Goal: Information Seeking & Learning: Learn about a topic

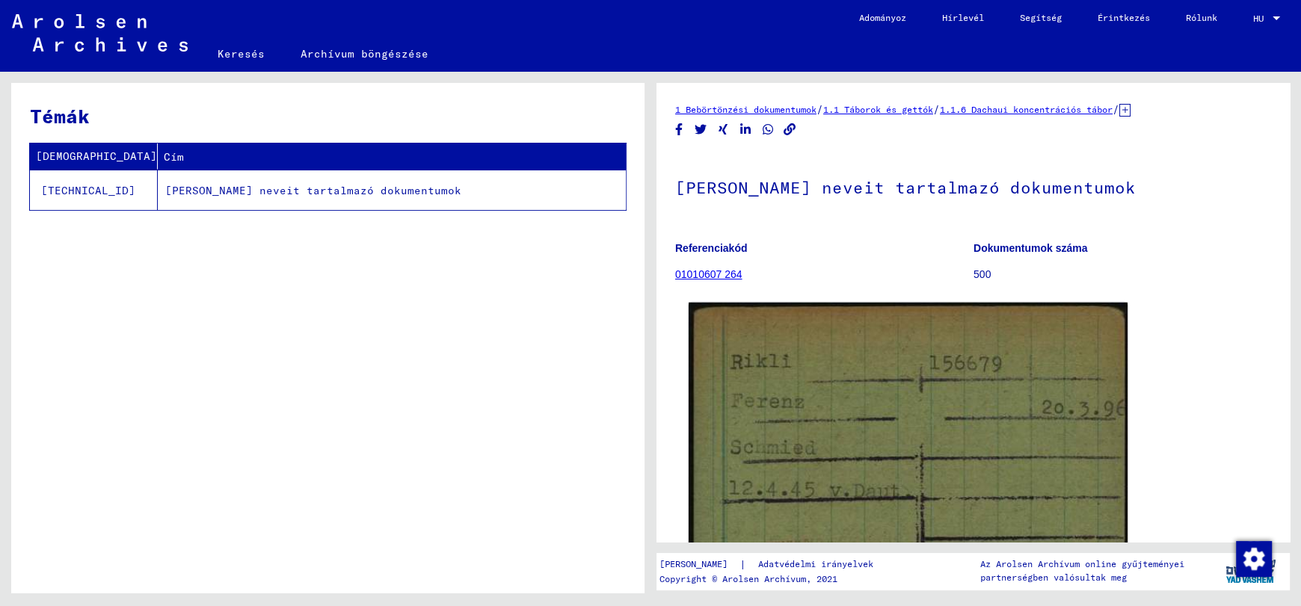
scroll to position [150, 0]
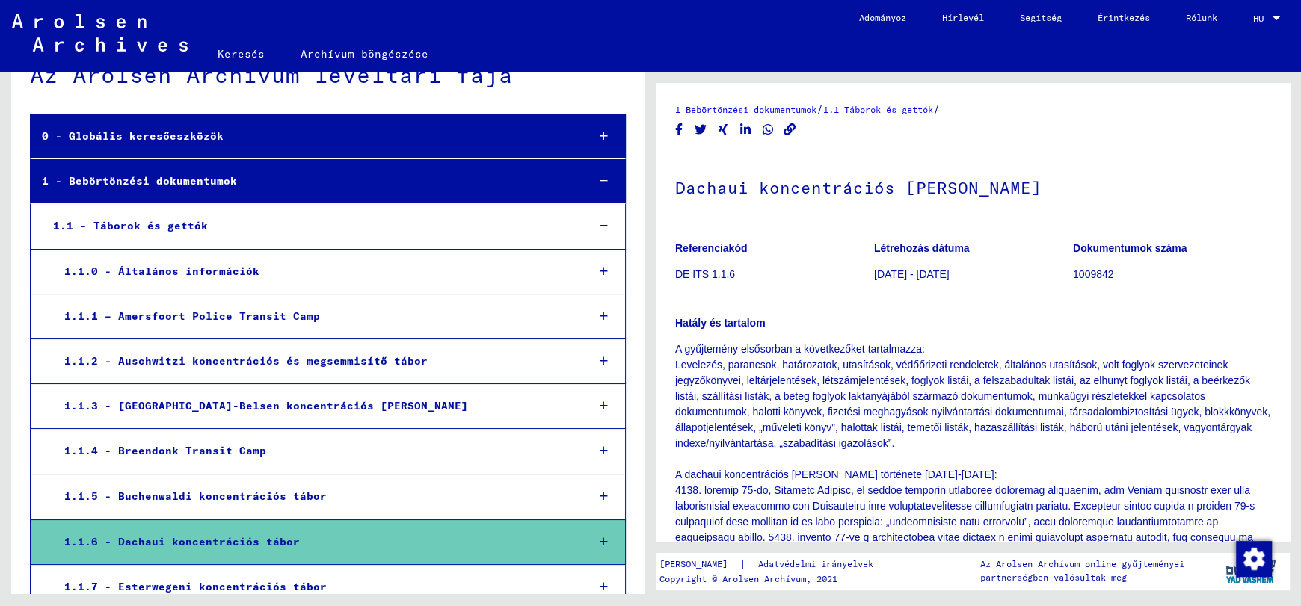
scroll to position [185, 0]
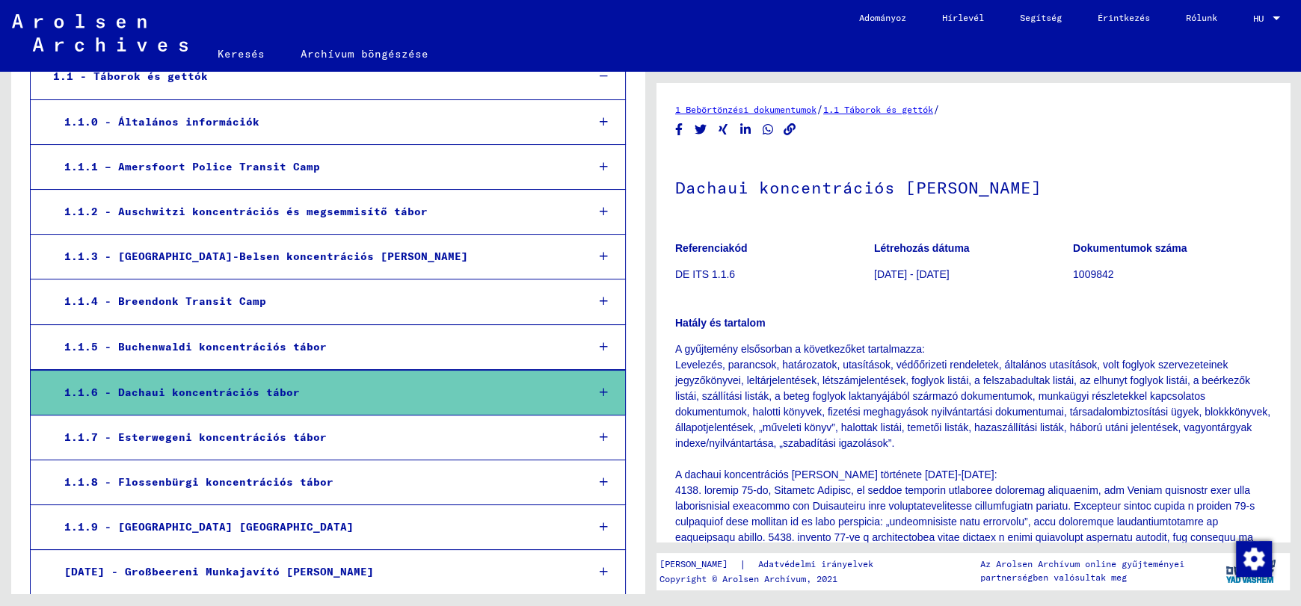
click at [262, 350] on font "1.1.5 - Buchenwaldi koncentrációs tábor" at bounding box center [195, 346] width 262 height 13
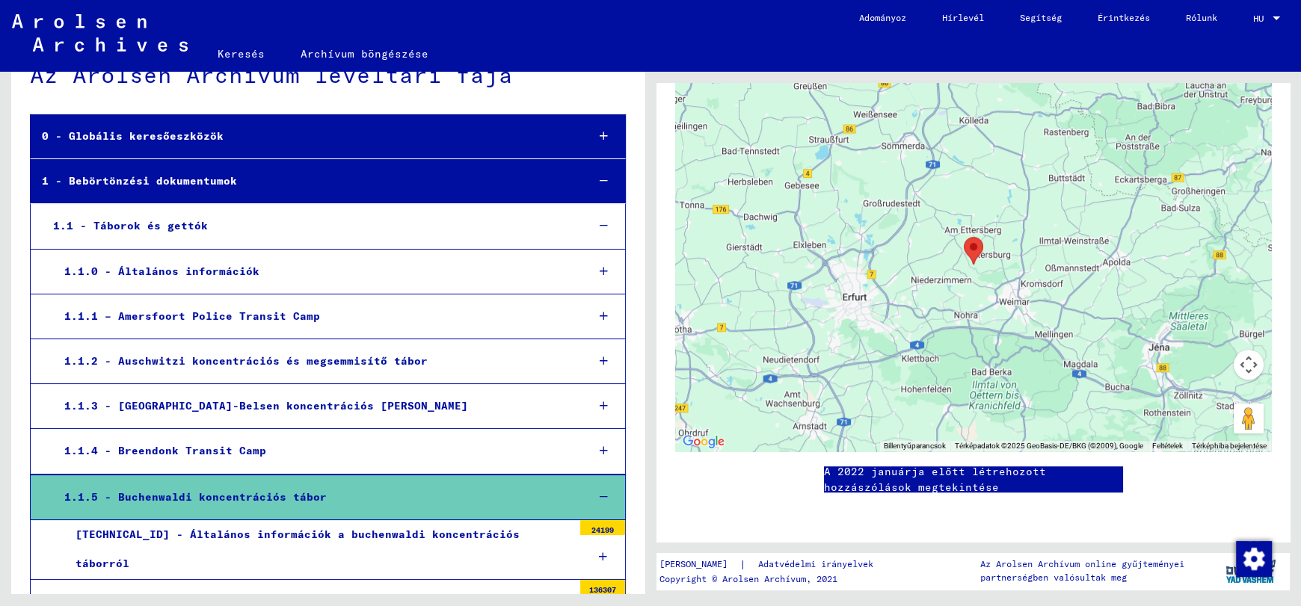
scroll to position [259, 0]
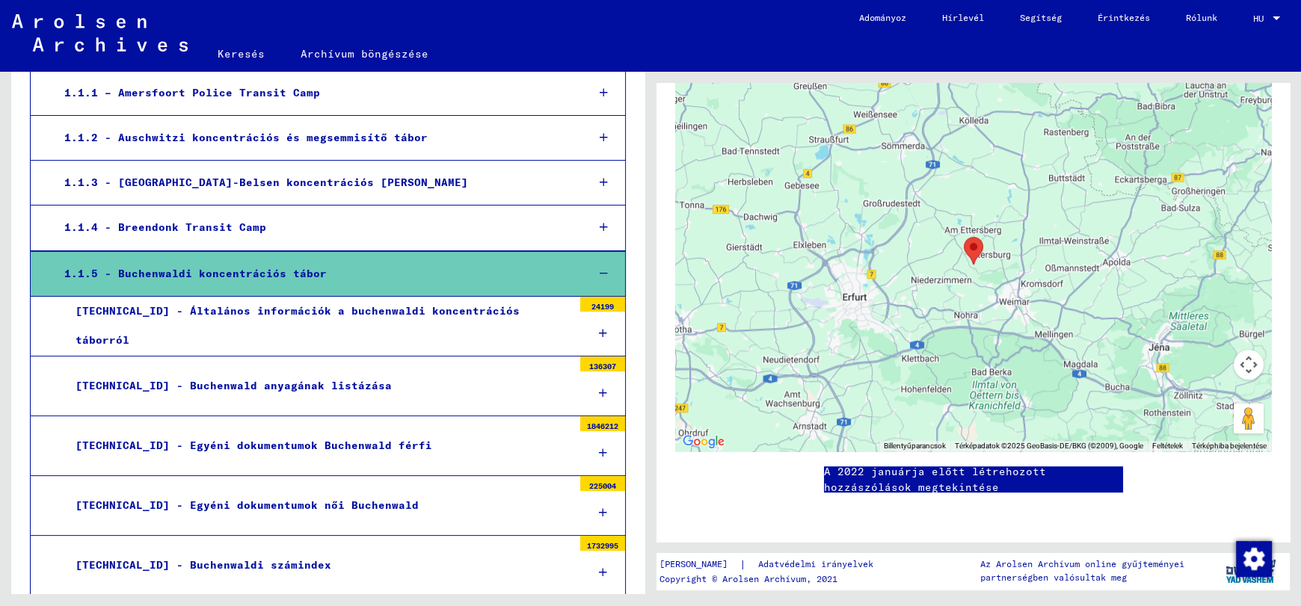
click at [270, 446] on font "[TECHNICAL_ID] - Egyéni dokumentumok Buchenwald férfi" at bounding box center [254, 445] width 356 height 13
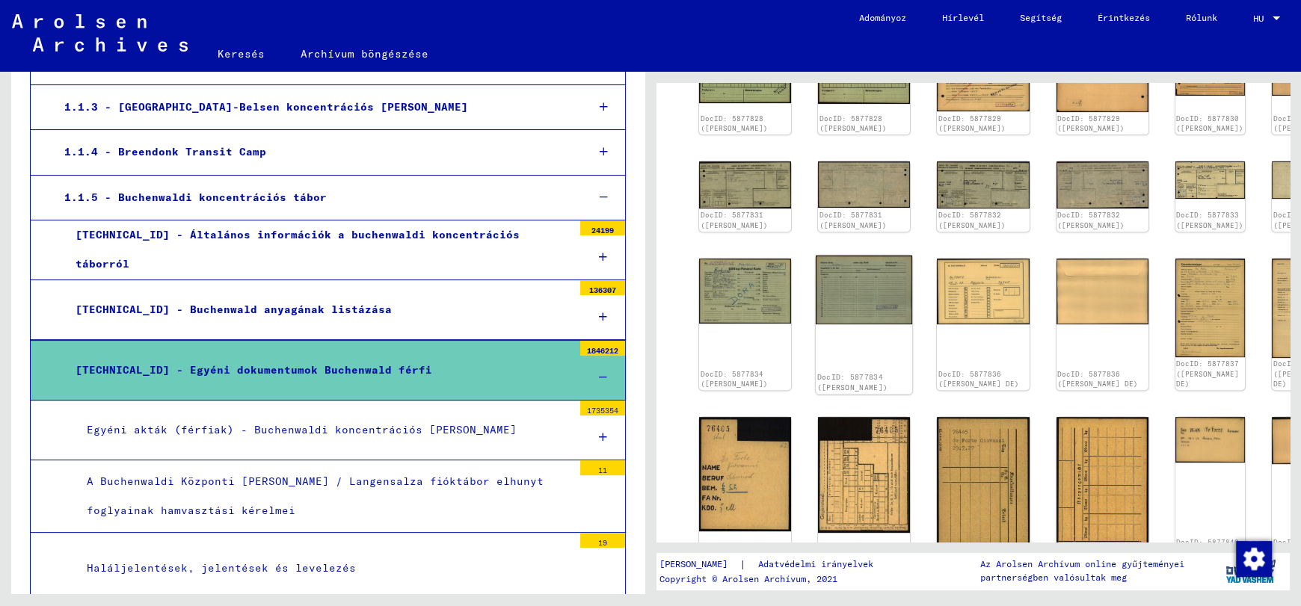
scroll to position [299, 0]
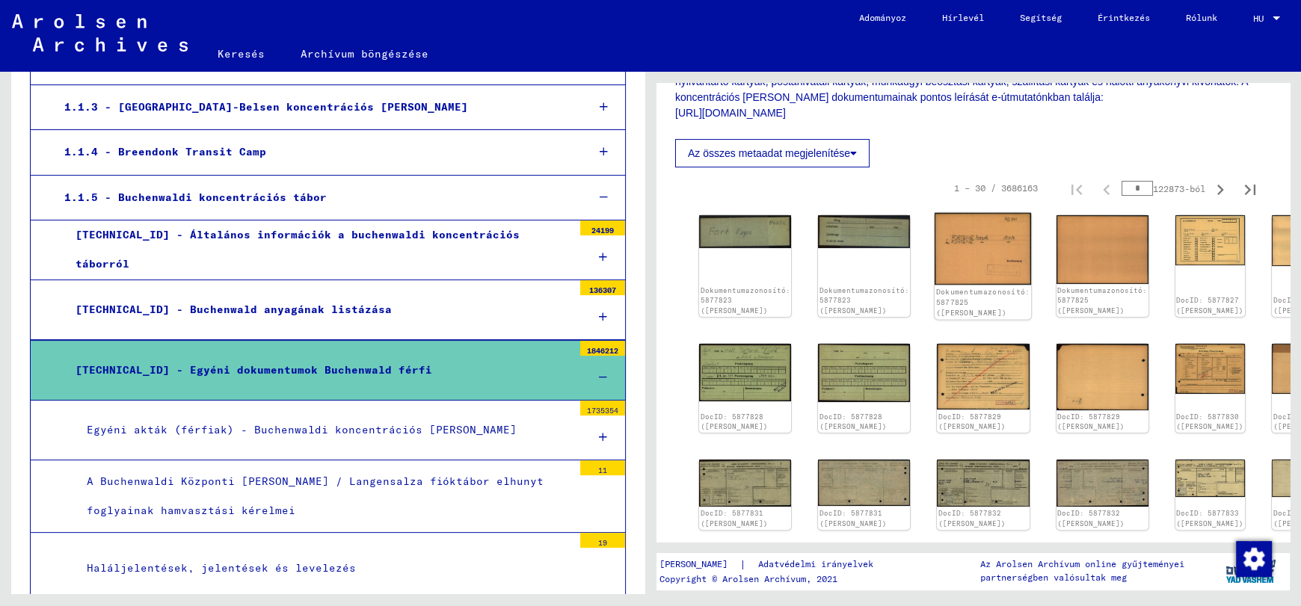
click at [960, 255] on img at bounding box center [983, 249] width 96 height 72
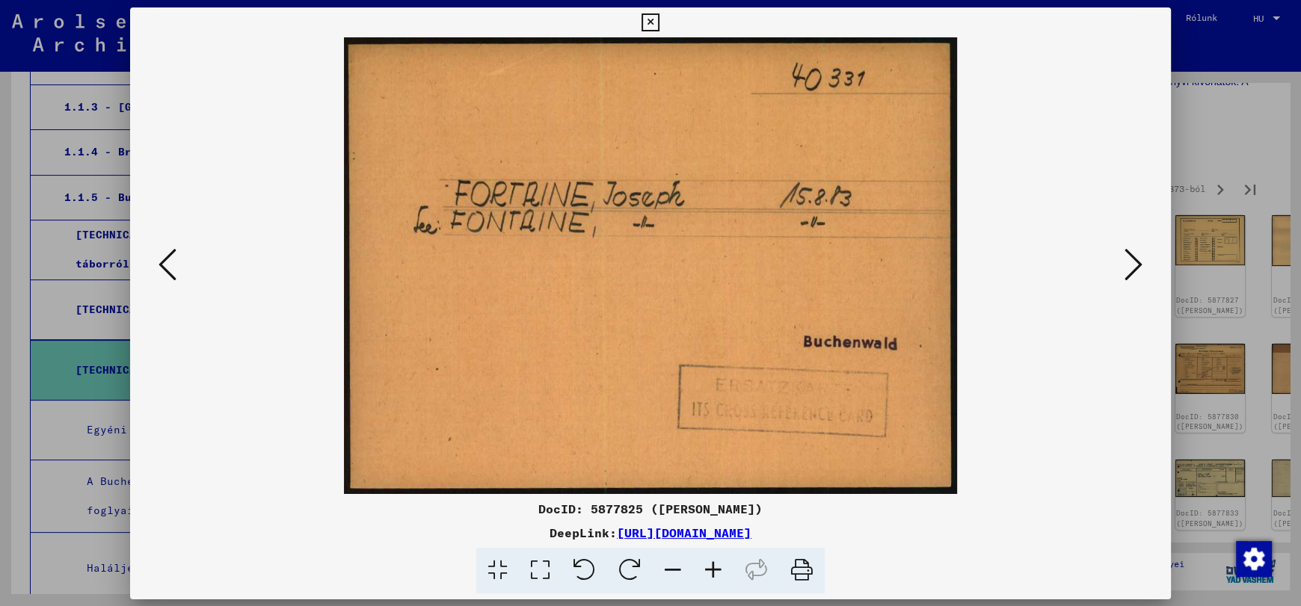
click at [960, 255] on img at bounding box center [650, 265] width 939 height 457
click at [1135, 264] on icon at bounding box center [1134, 265] width 18 height 36
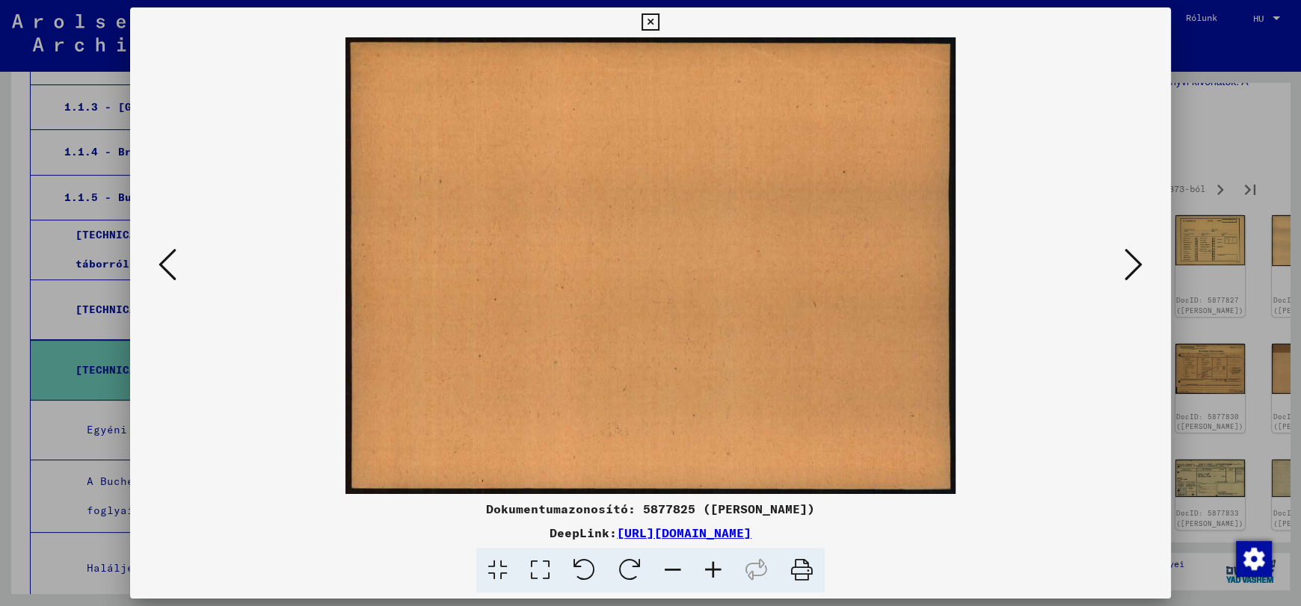
click at [650, 19] on icon at bounding box center [650, 22] width 17 height 18
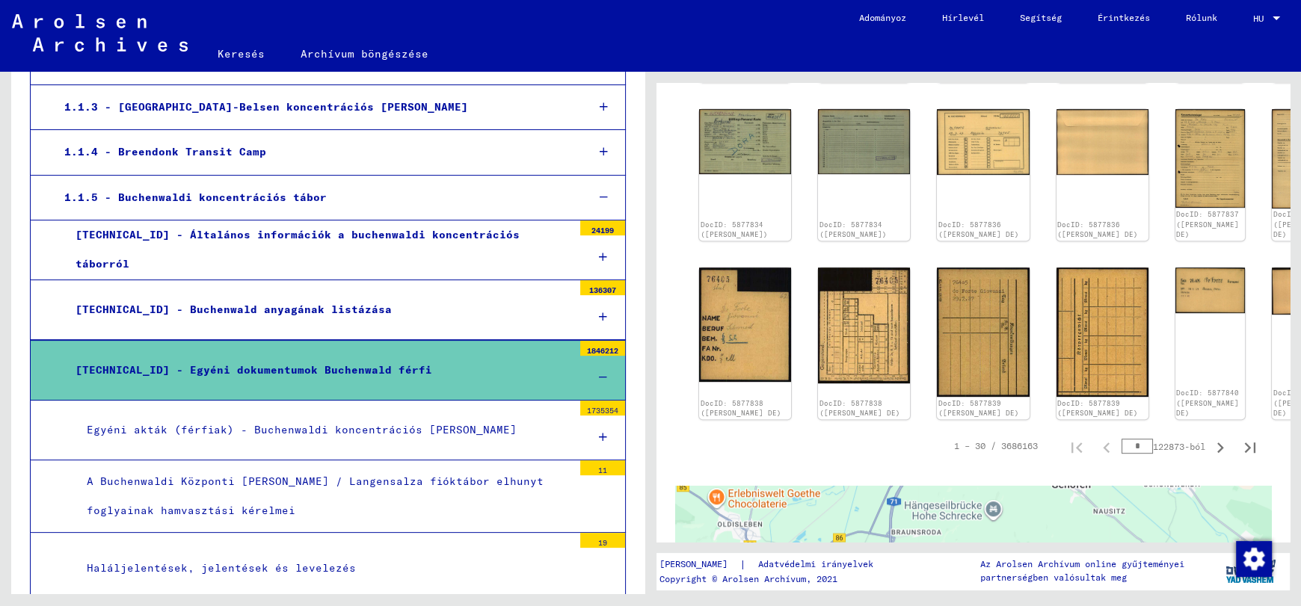
scroll to position [673, 0]
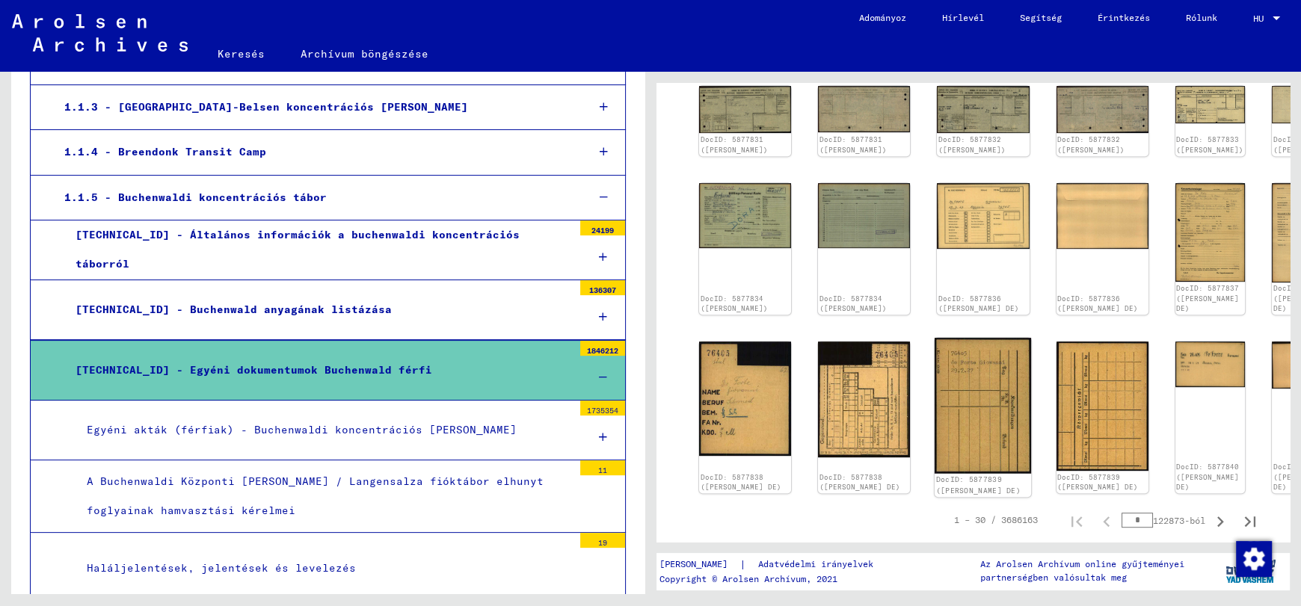
click at [962, 360] on img at bounding box center [983, 406] width 96 height 136
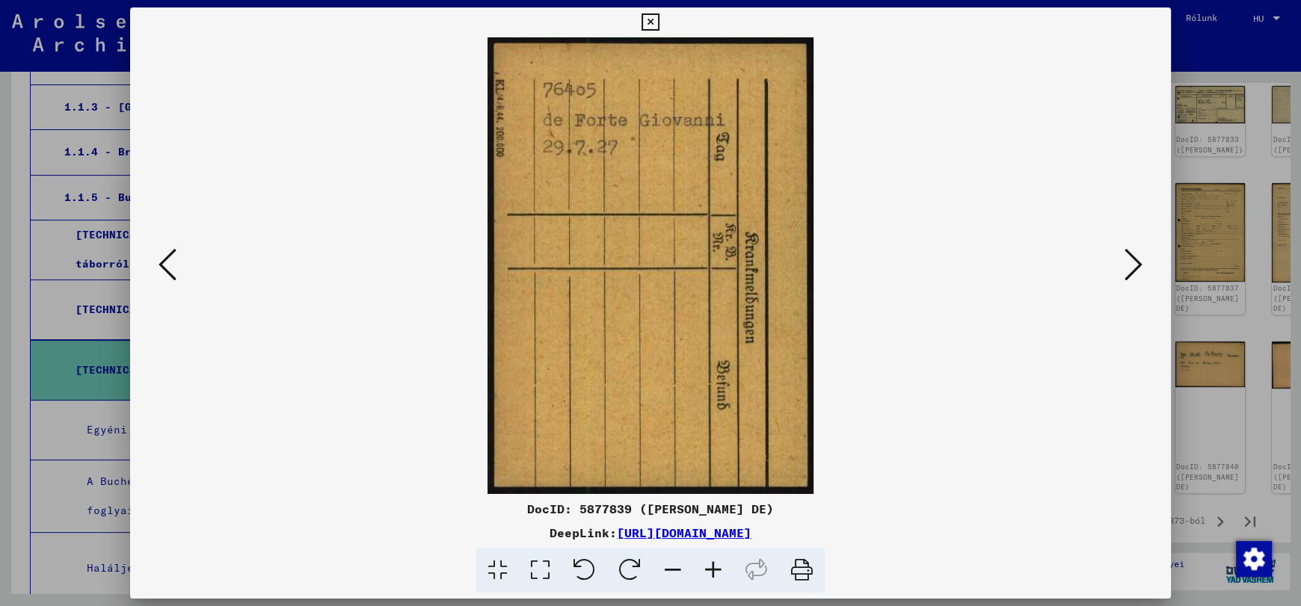
click at [962, 360] on img at bounding box center [650, 265] width 939 height 457
click at [1131, 268] on icon at bounding box center [1134, 265] width 18 height 36
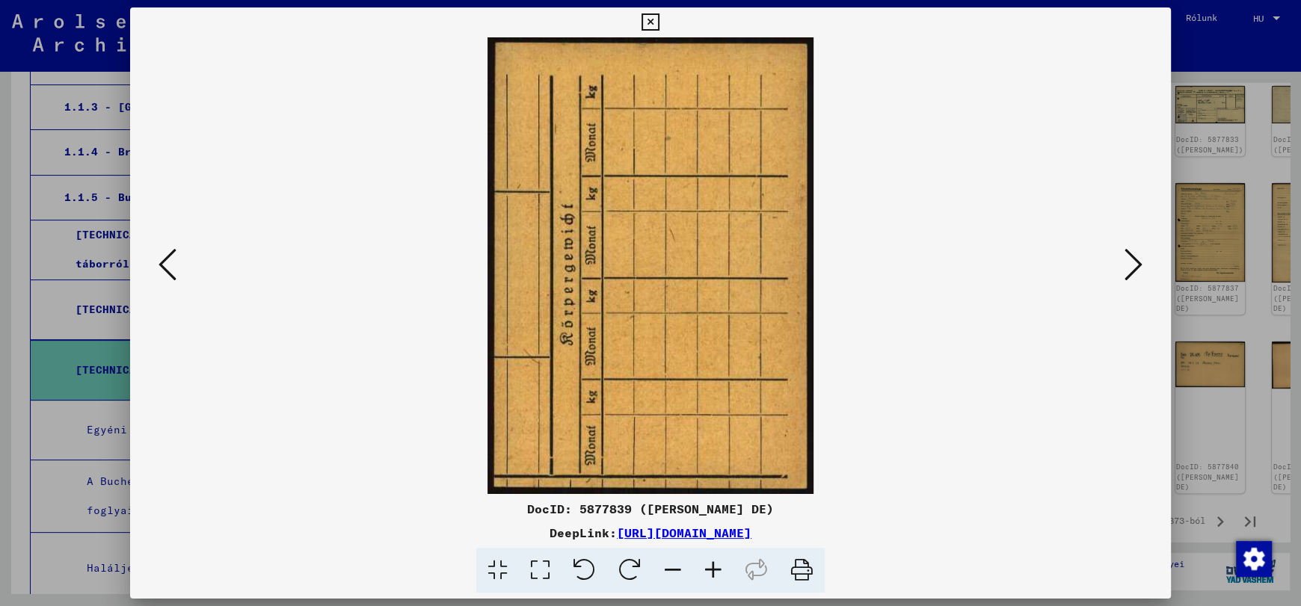
click at [1129, 271] on icon at bounding box center [1134, 265] width 18 height 36
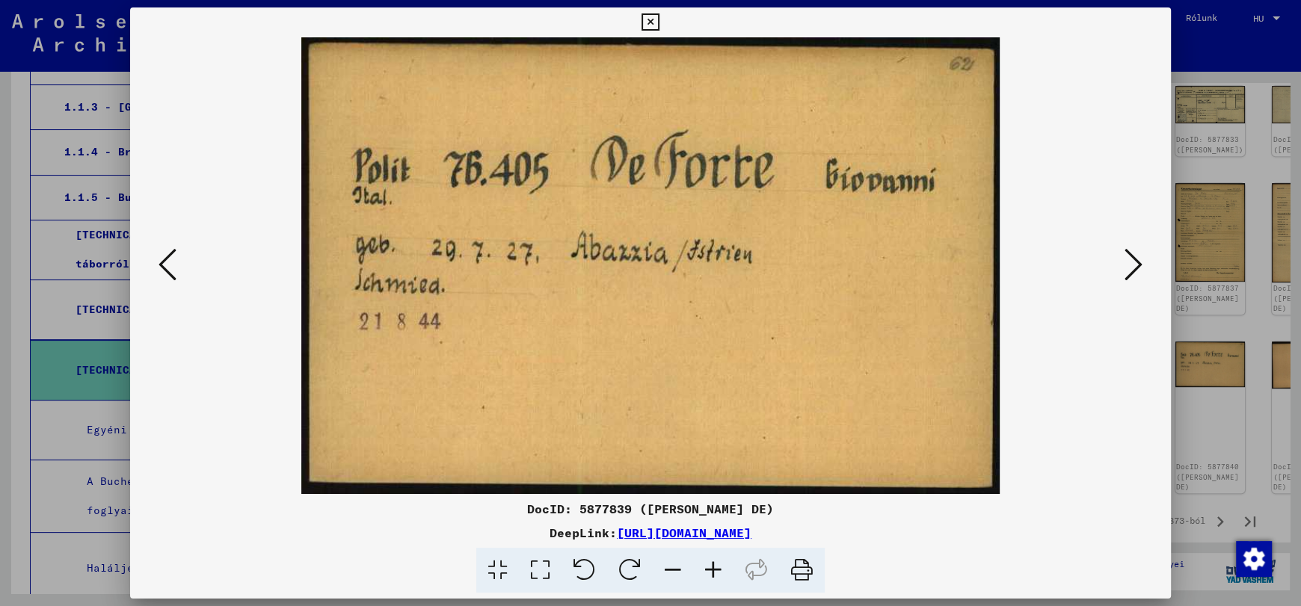
click at [1129, 271] on icon at bounding box center [1134, 265] width 18 height 36
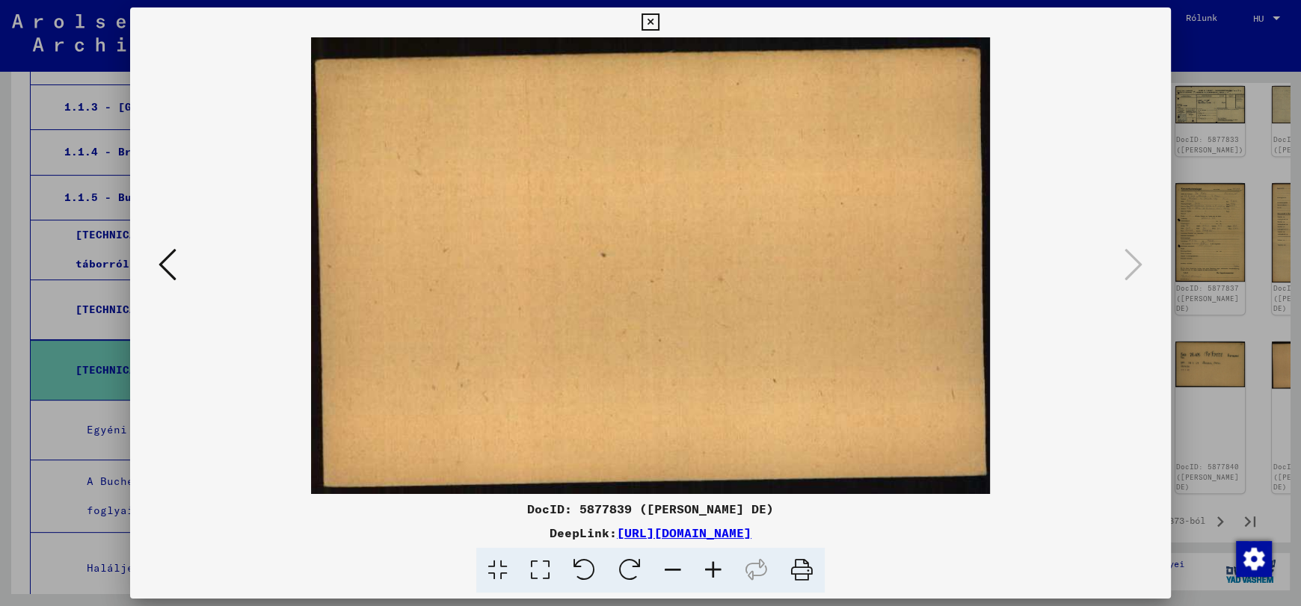
click at [653, 24] on icon at bounding box center [650, 22] width 17 height 18
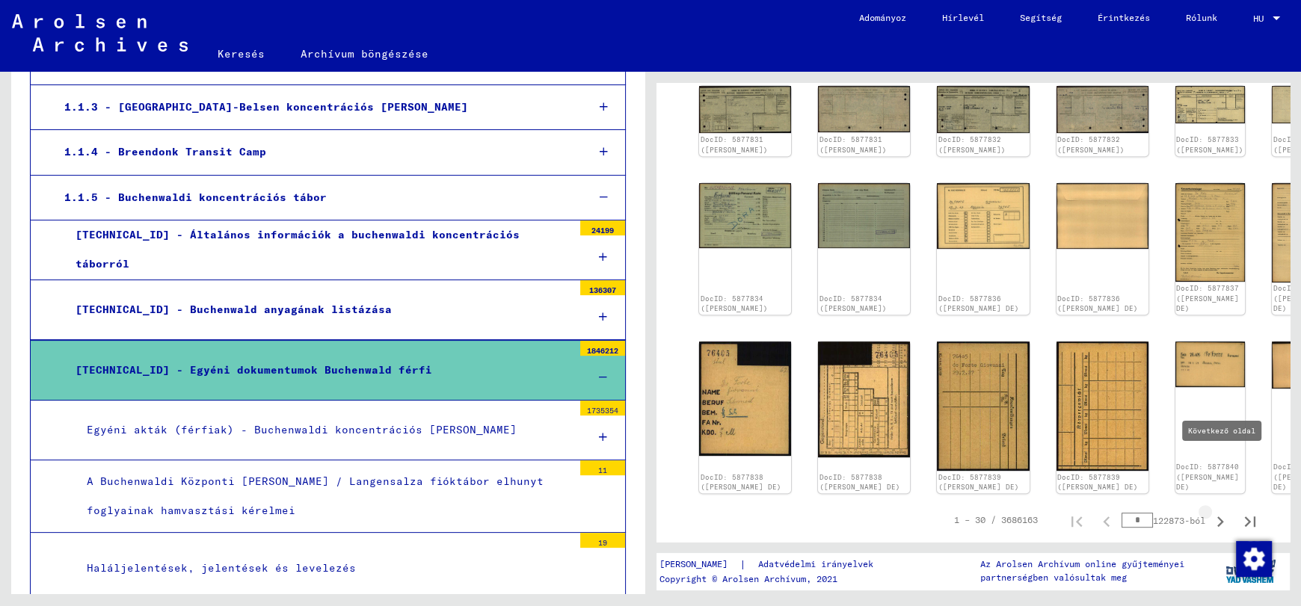
click at [1210, 512] on icon "Következő oldal" at bounding box center [1220, 522] width 21 height 21
type input "*"
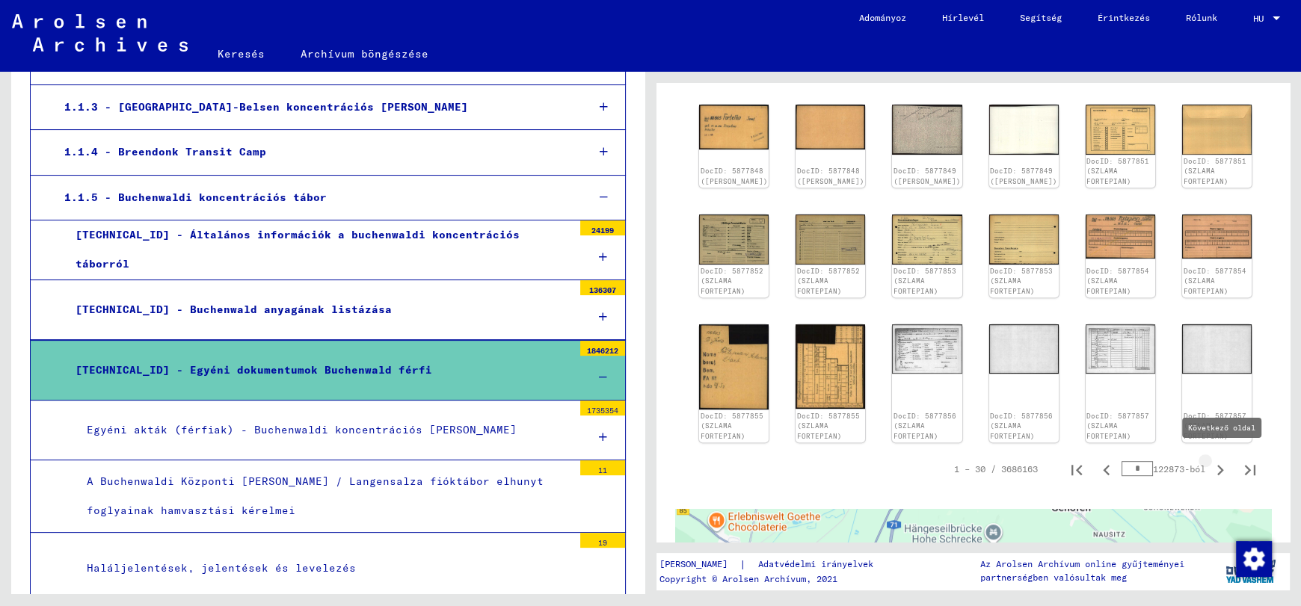
click at [1210, 467] on icon "Következő oldal" at bounding box center [1220, 470] width 21 height 21
type input "*"
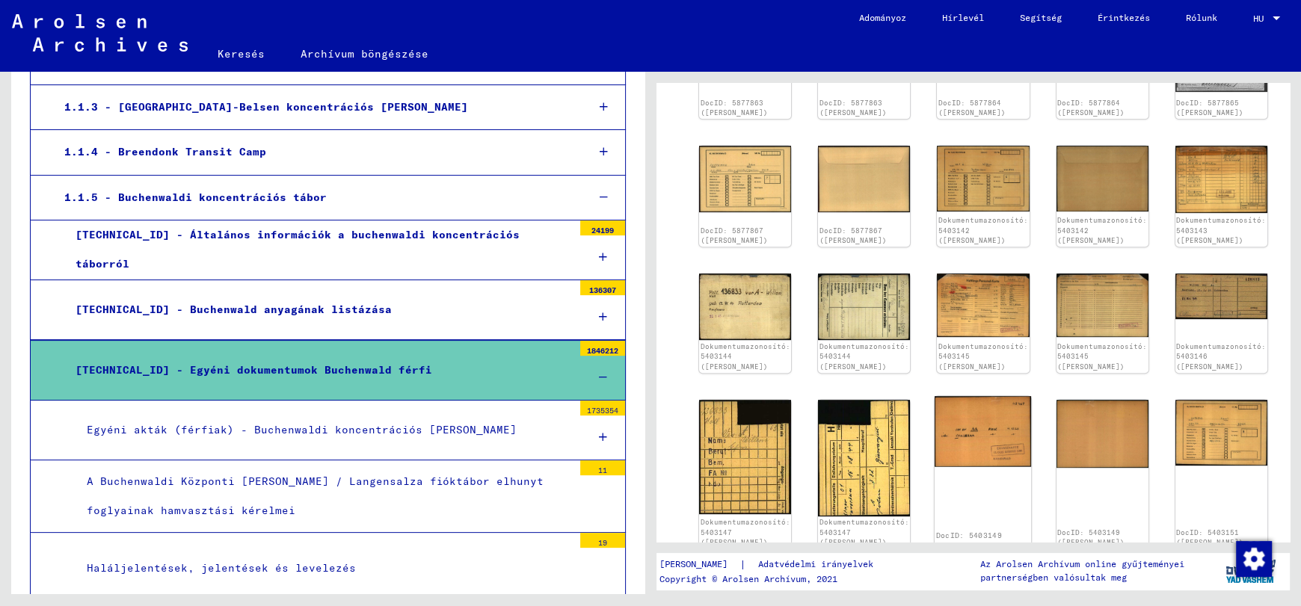
click at [973, 399] on img at bounding box center [983, 431] width 96 height 70
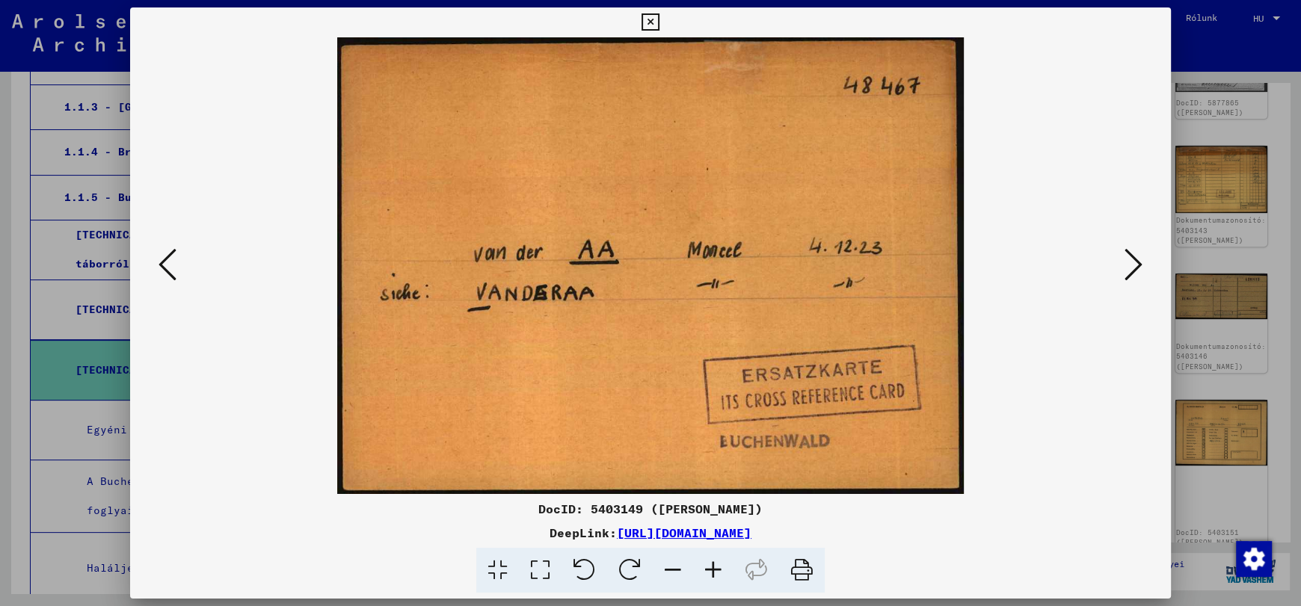
click at [636, 21] on div "DocID: 5403149 ([PERSON_NAME]) DeepLink: [URL][DOMAIN_NAME]" at bounding box center [650, 300] width 1041 height 586
click at [648, 21] on icon at bounding box center [650, 22] width 17 height 18
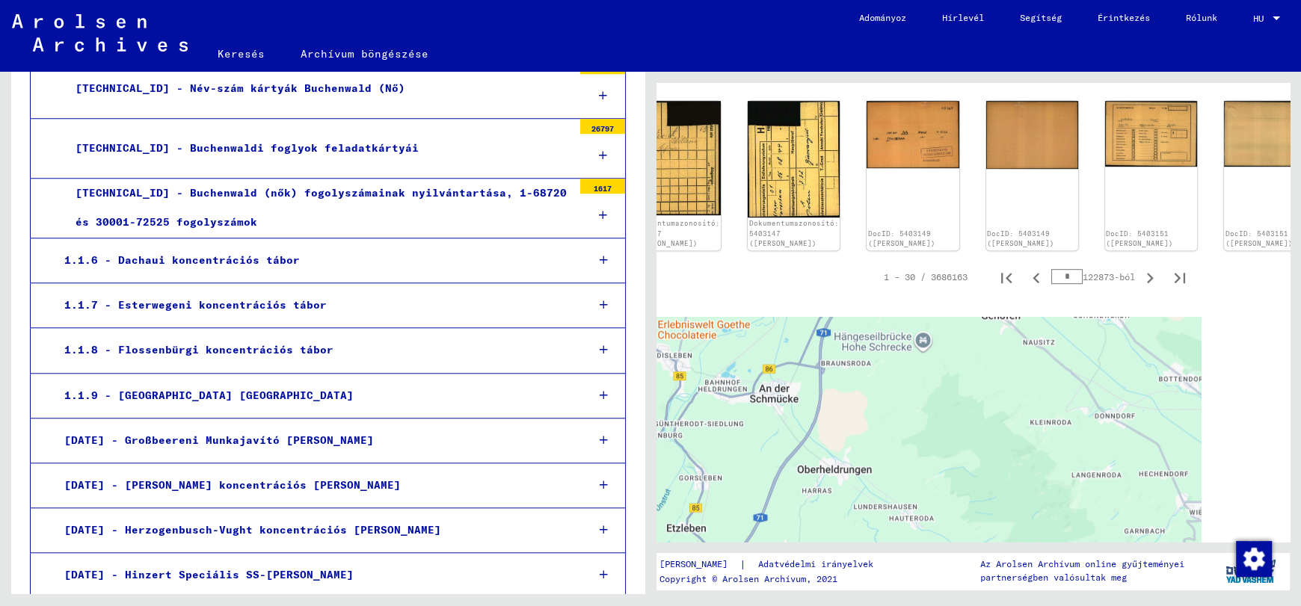
scroll to position [870, 70]
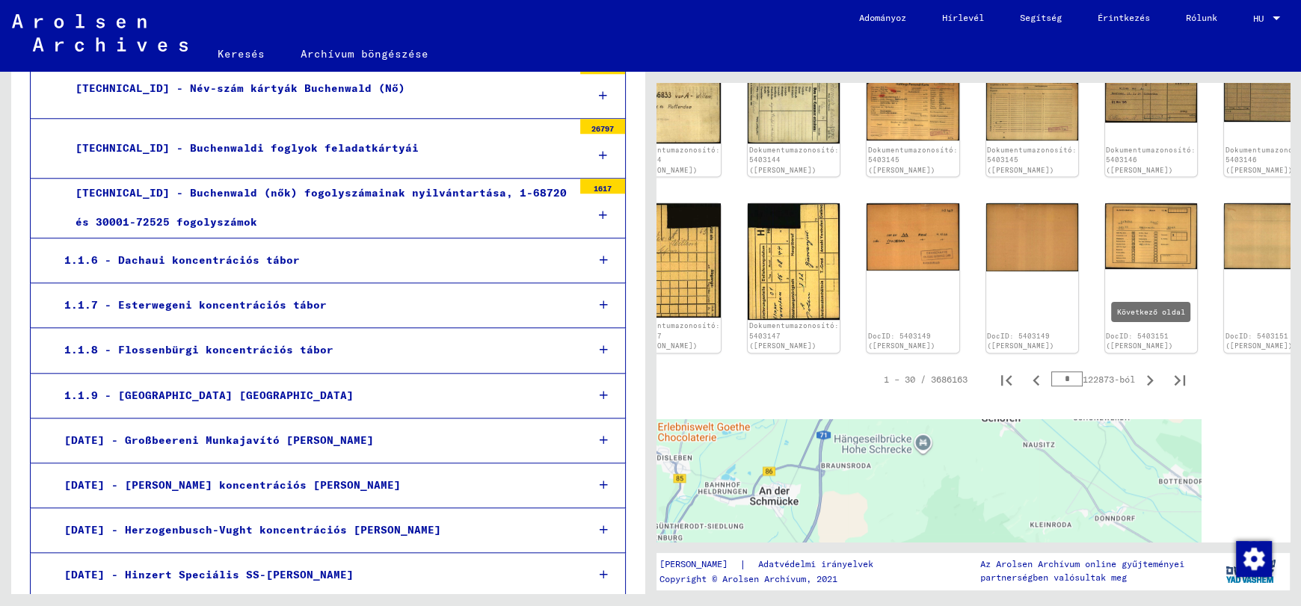
click at [1140, 370] on icon "Következő oldal" at bounding box center [1150, 380] width 21 height 21
type input "*"
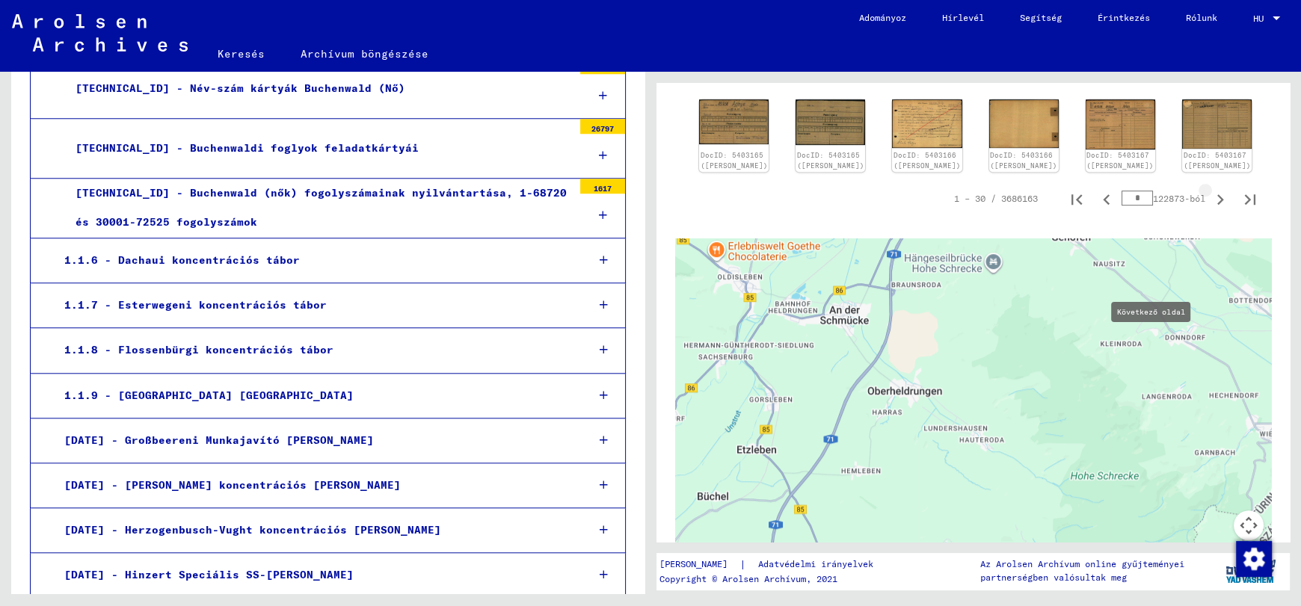
scroll to position [870, 0]
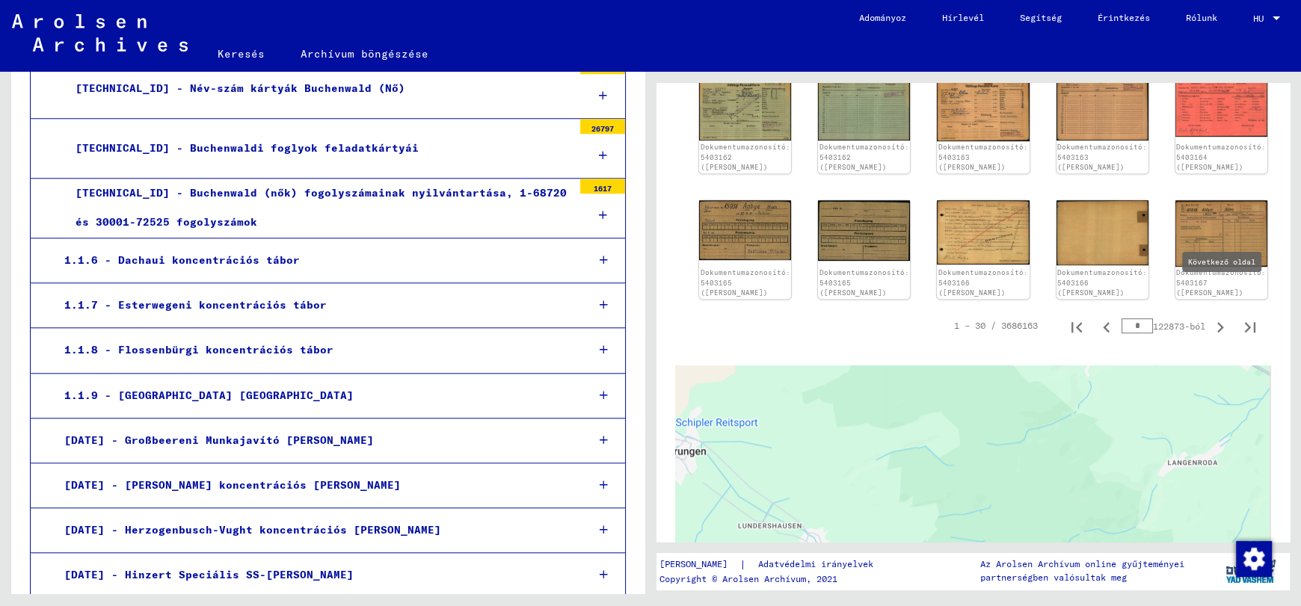
click at [1210, 317] on icon "Következő oldal" at bounding box center [1220, 327] width 21 height 21
type input "*"
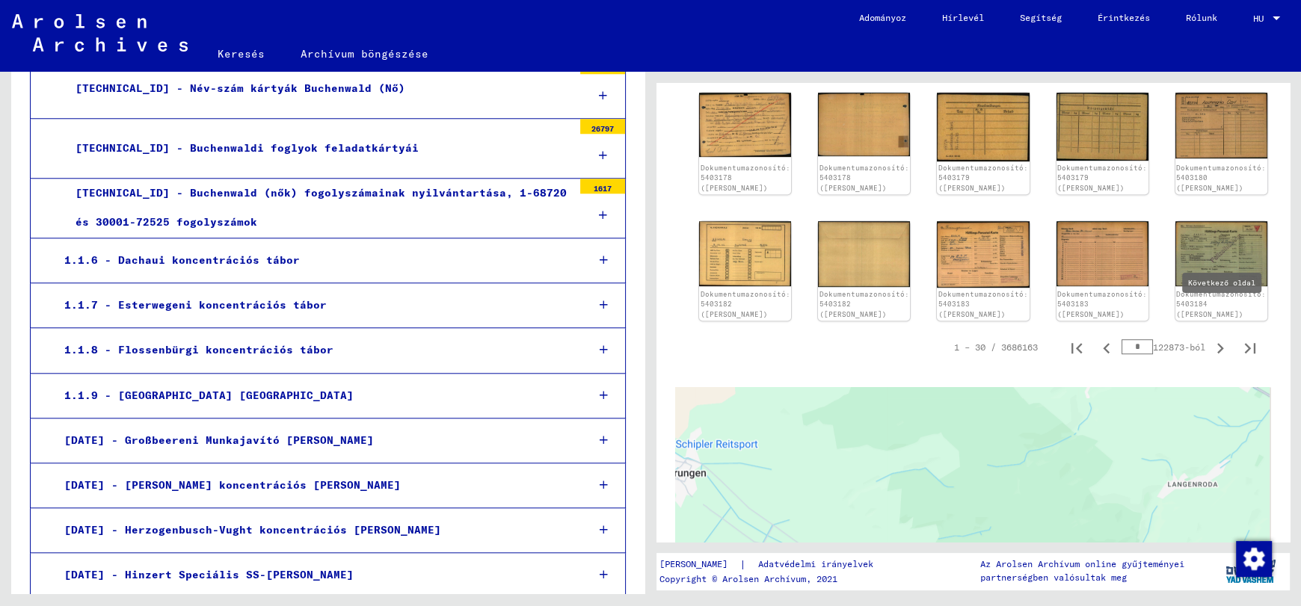
click at [1210, 338] on icon "Következő oldal" at bounding box center [1220, 348] width 21 height 21
type input "*"
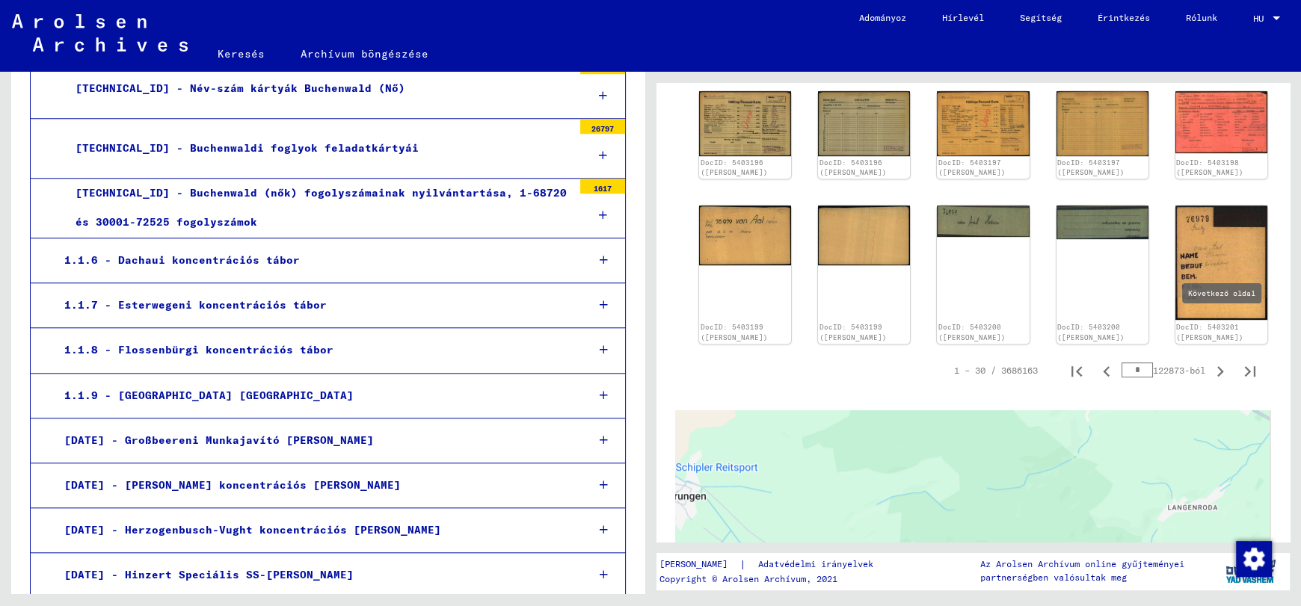
click at [1217, 366] on icon "Következő oldal" at bounding box center [1220, 371] width 7 height 10
type input "*"
click at [1217, 366] on icon "Következő oldal" at bounding box center [1220, 371] width 7 height 10
type input "*"
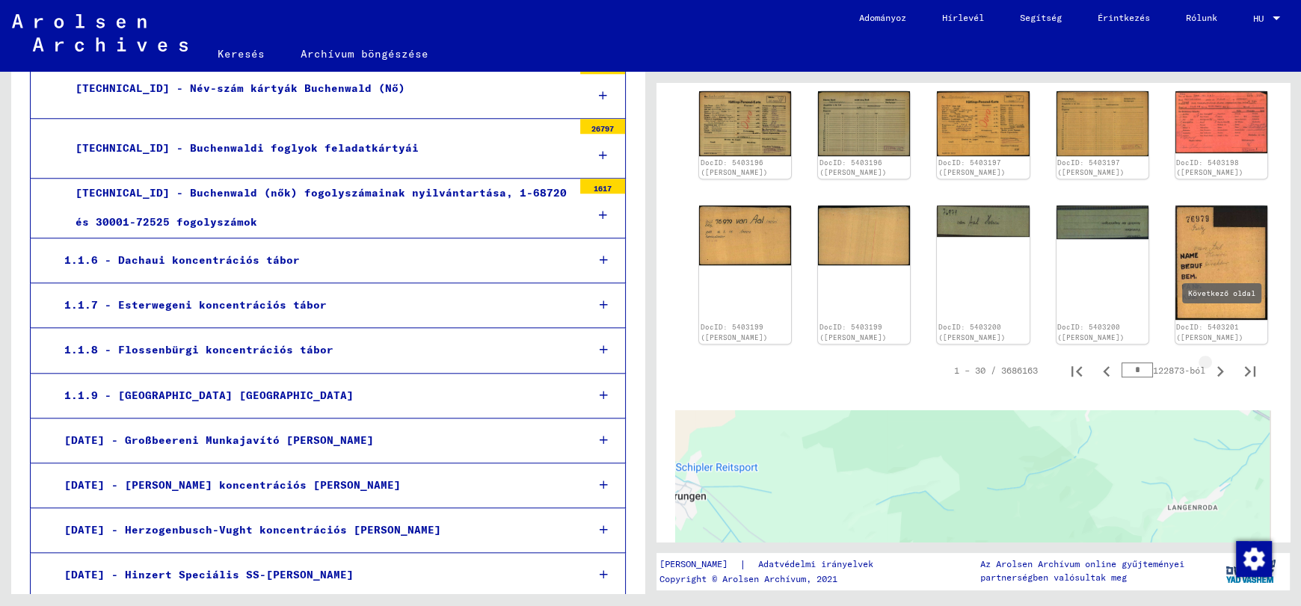
type input "*"
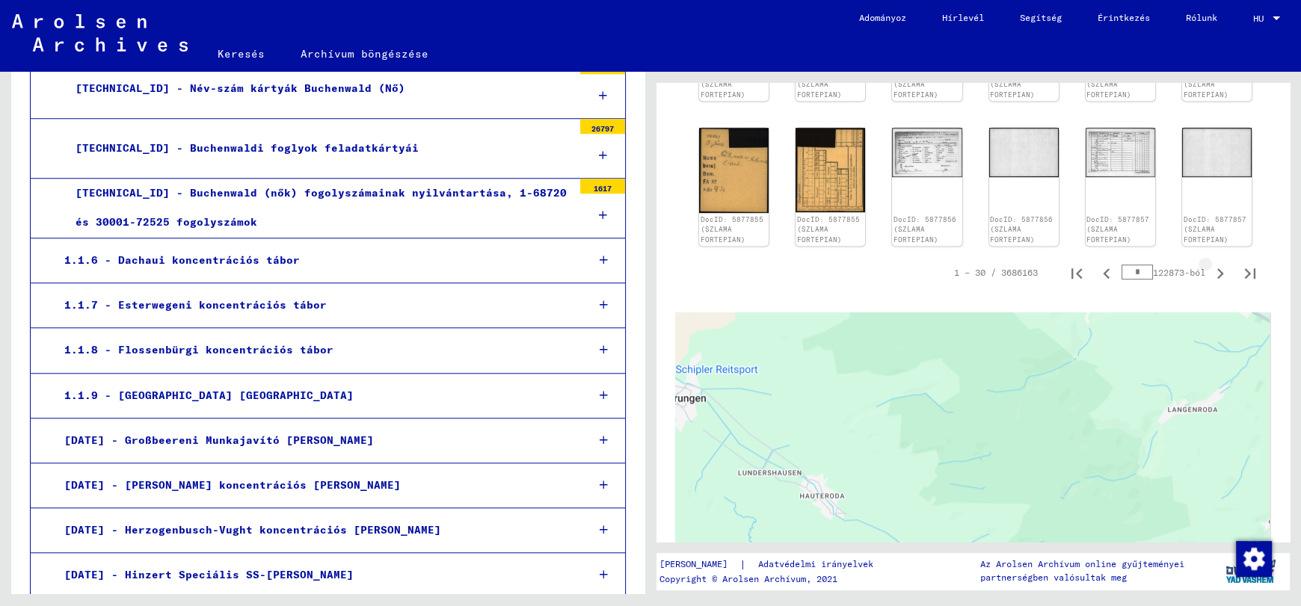
click at [1209, 328] on div at bounding box center [973, 500] width 596 height 374
click at [1210, 268] on icon "Következő oldal" at bounding box center [1220, 273] width 21 height 21
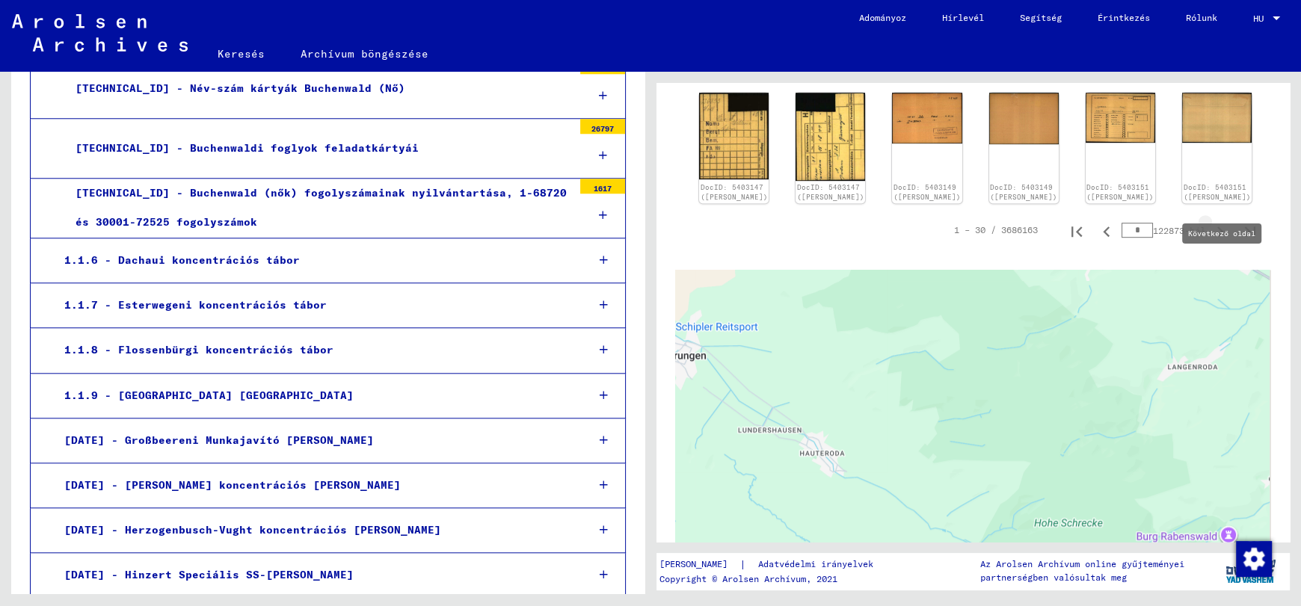
type input "*"
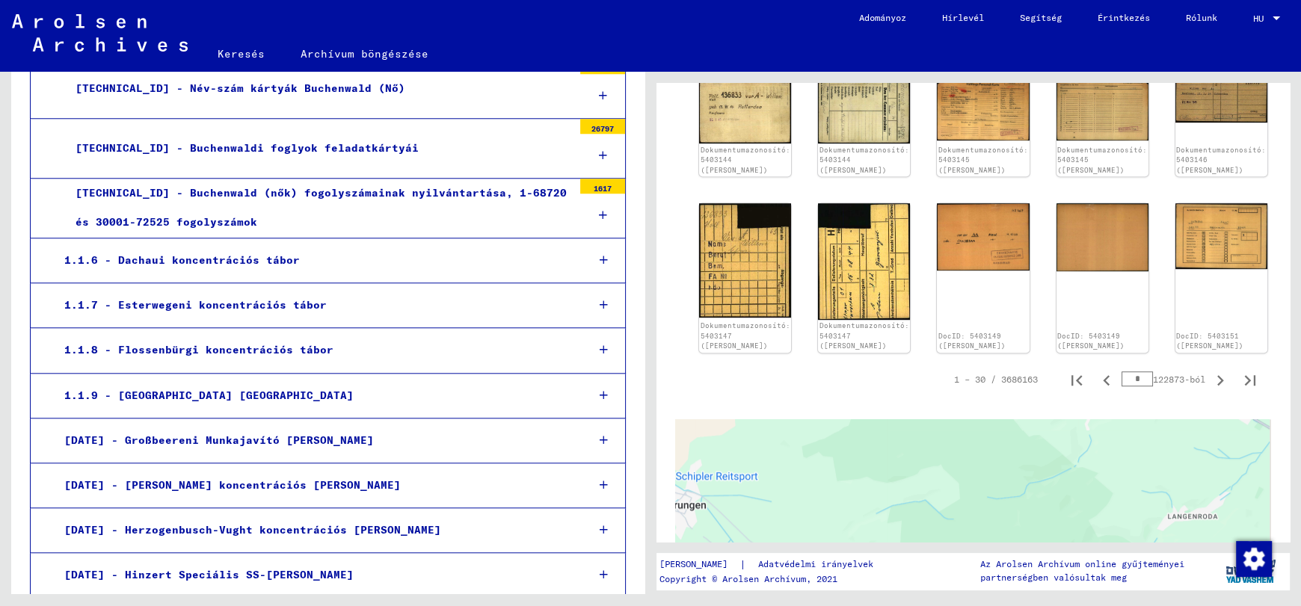
drag, startPoint x: 1130, startPoint y: 347, endPoint x: 1118, endPoint y: 345, distance: 12.2
click at [1122, 372] on input "*" at bounding box center [1137, 379] width 31 height 15
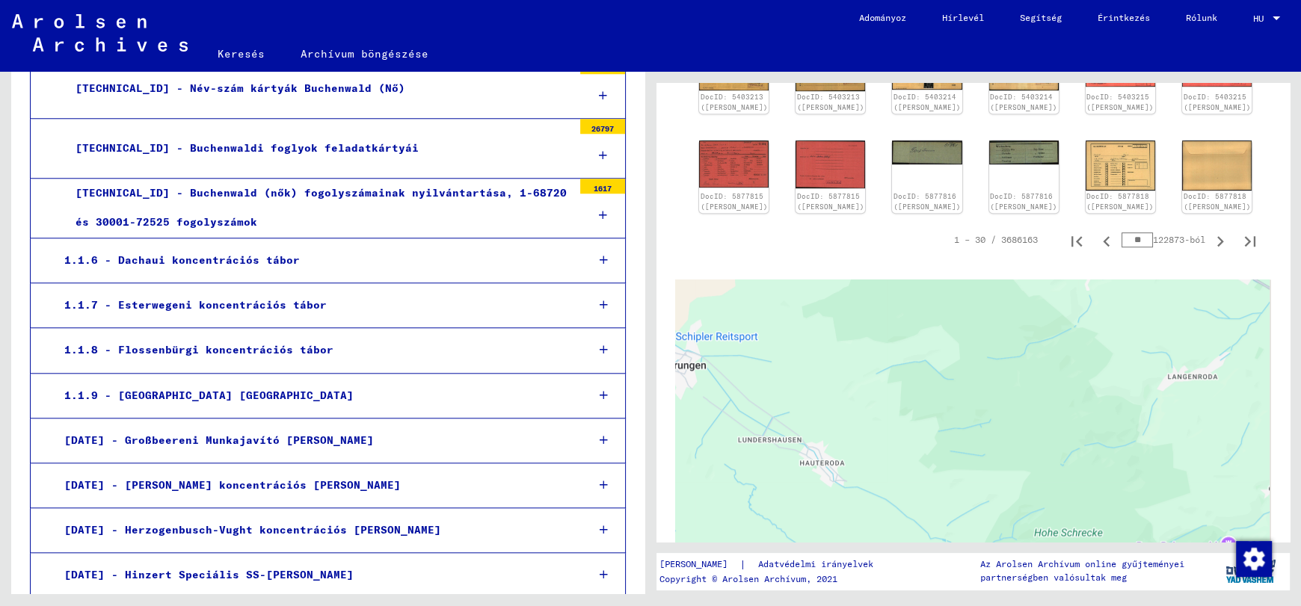
type input "**"
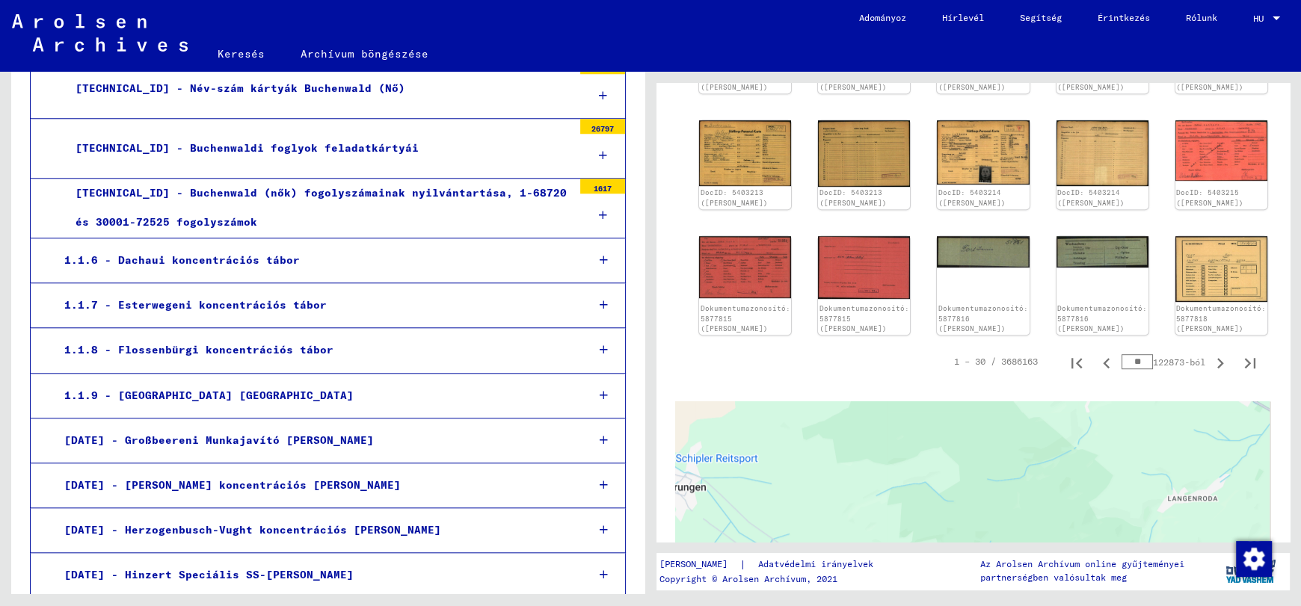
drag, startPoint x: 1116, startPoint y: 318, endPoint x: 1134, endPoint y: 319, distance: 17.2
click at [1134, 354] on input "**" at bounding box center [1137, 361] width 31 height 15
type input "***"
drag, startPoint x: 1119, startPoint y: 318, endPoint x: 1134, endPoint y: 318, distance: 14.2
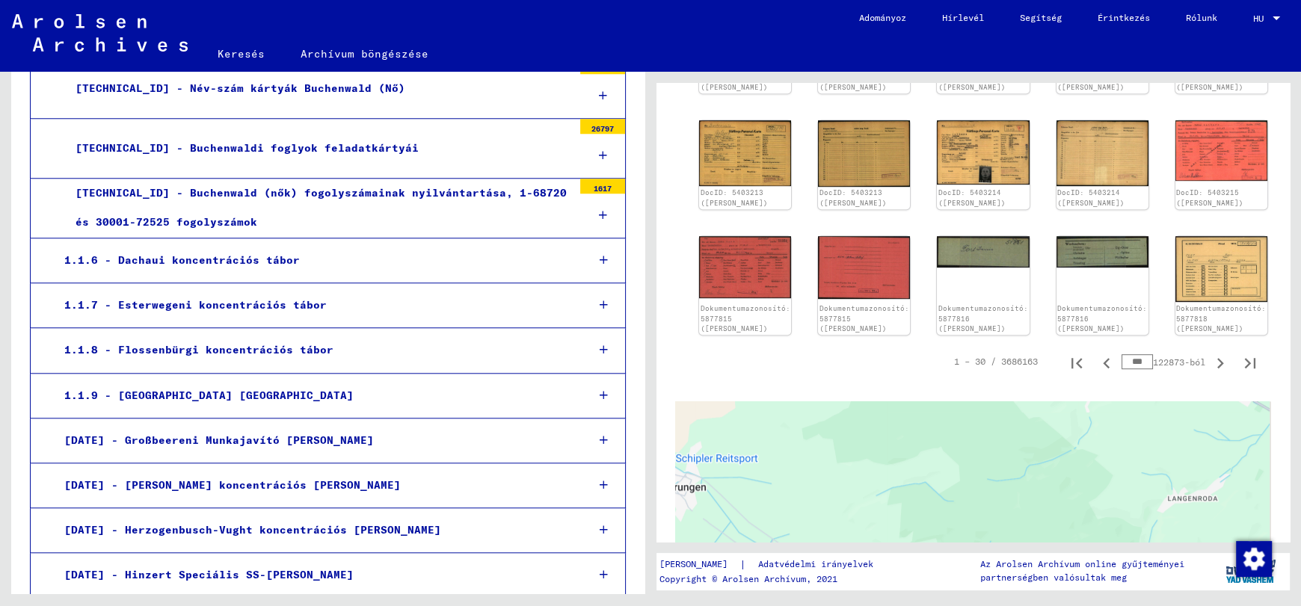
click at [1134, 354] on input "***" at bounding box center [1137, 361] width 31 height 15
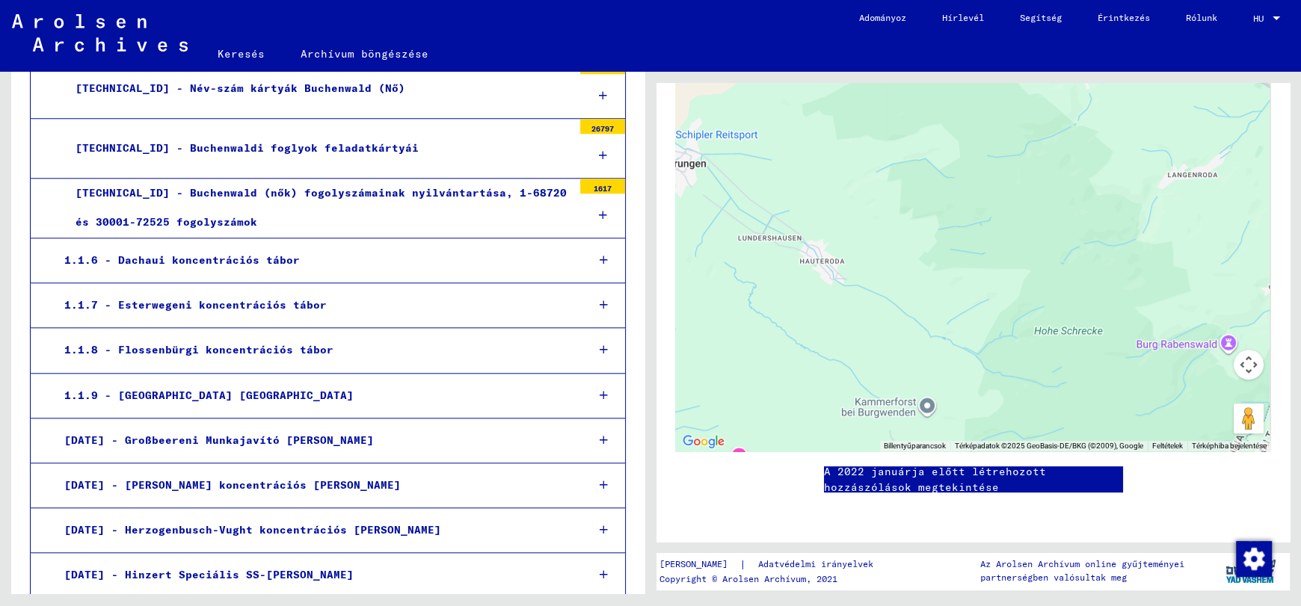
scroll to position [439, 0]
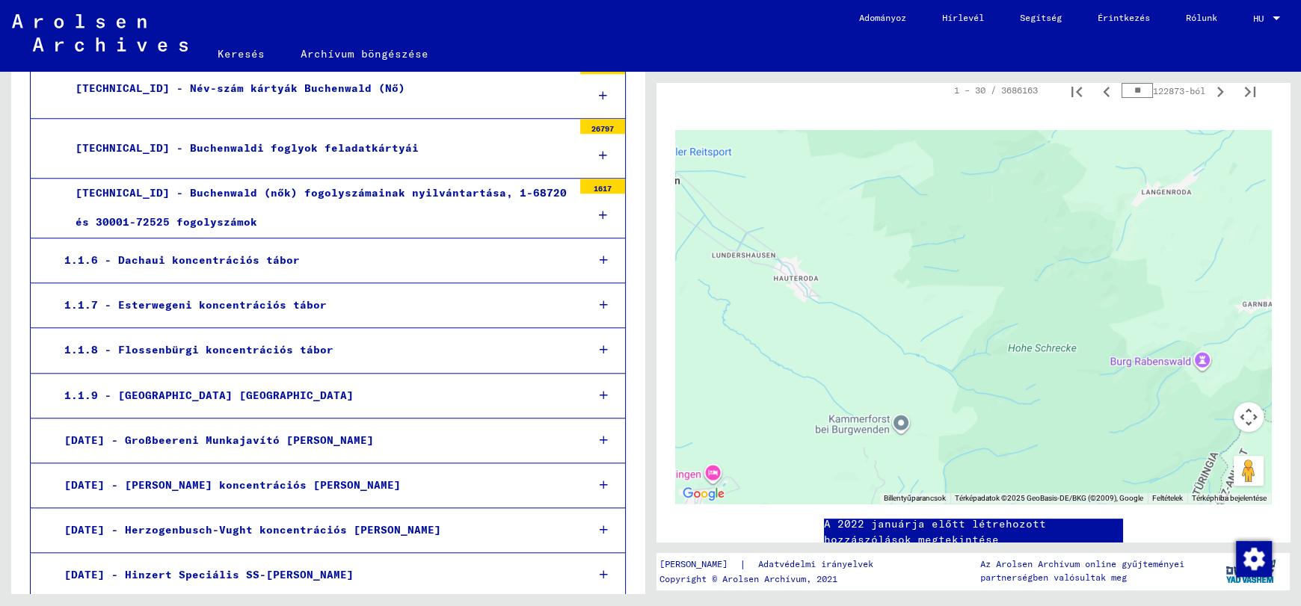
type input "**"
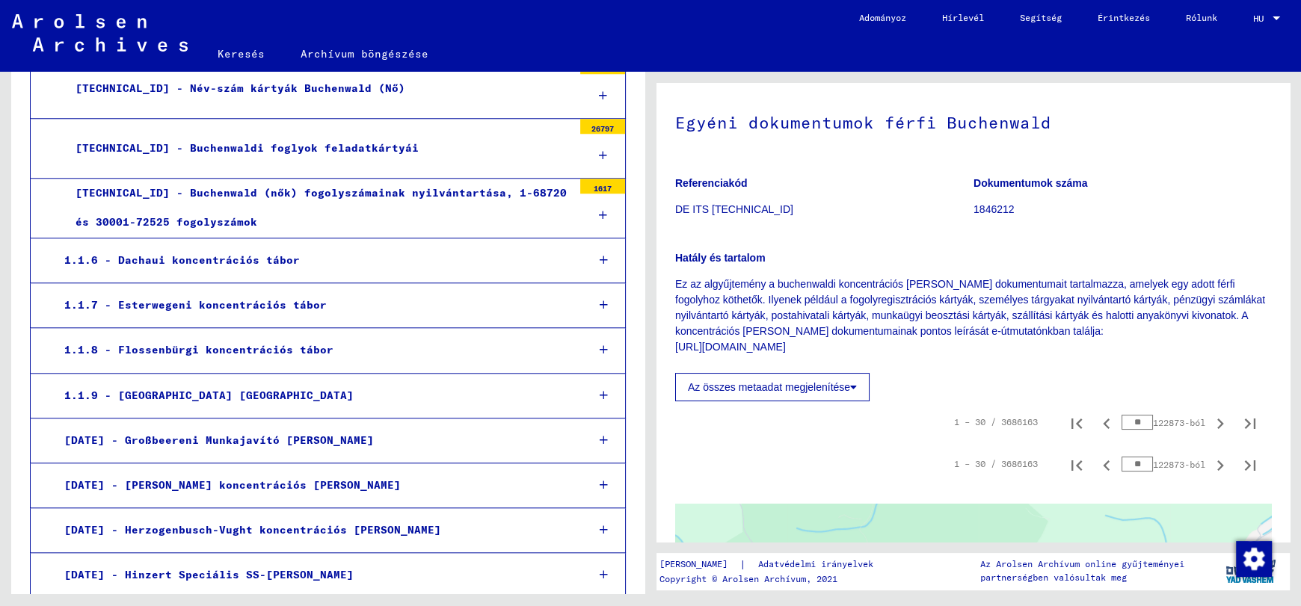
scroll to position [140, 0]
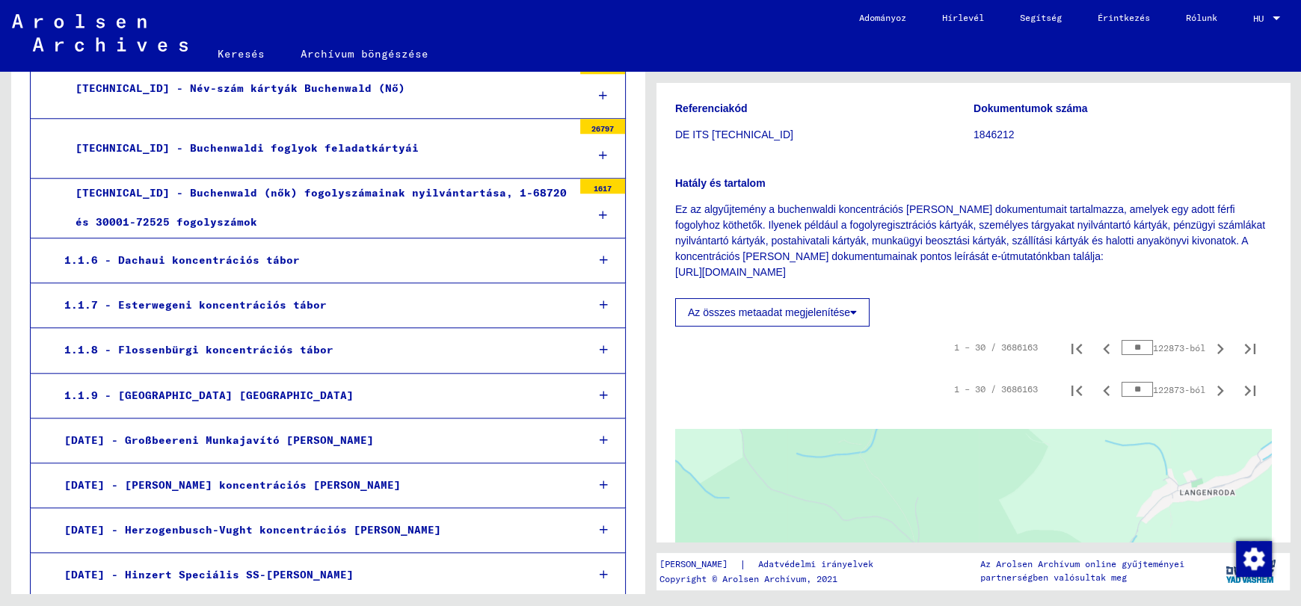
click at [1127, 387] on input "**" at bounding box center [1137, 389] width 31 height 15
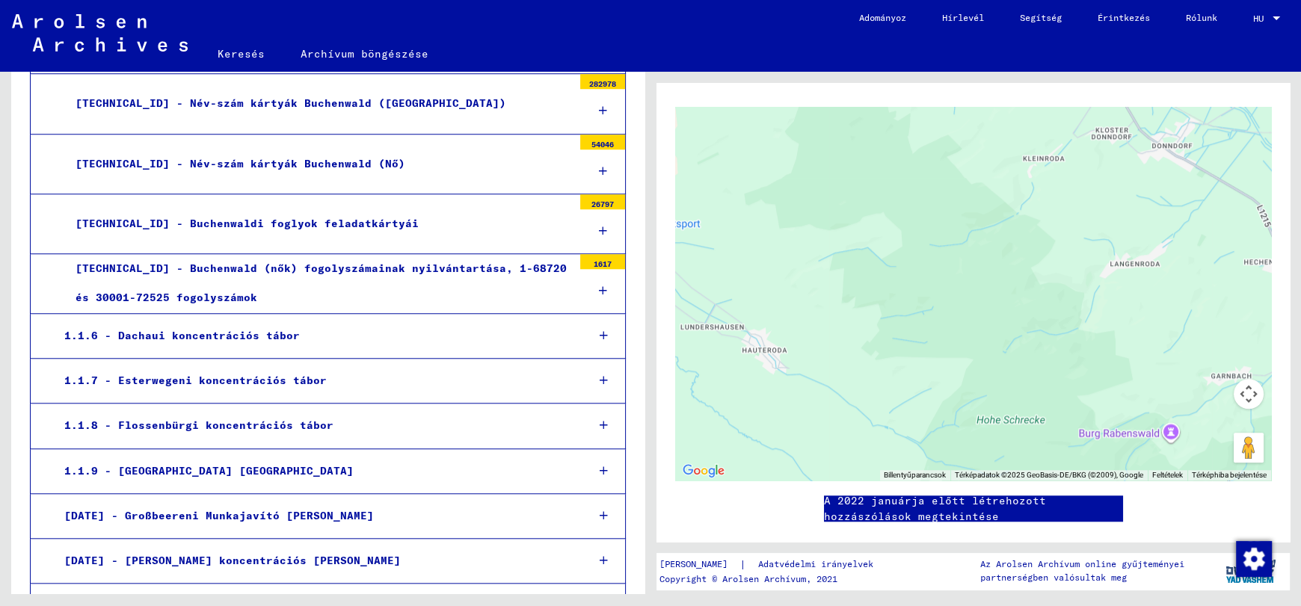
scroll to position [1425, 0]
